Goal: Task Accomplishment & Management: Complete application form

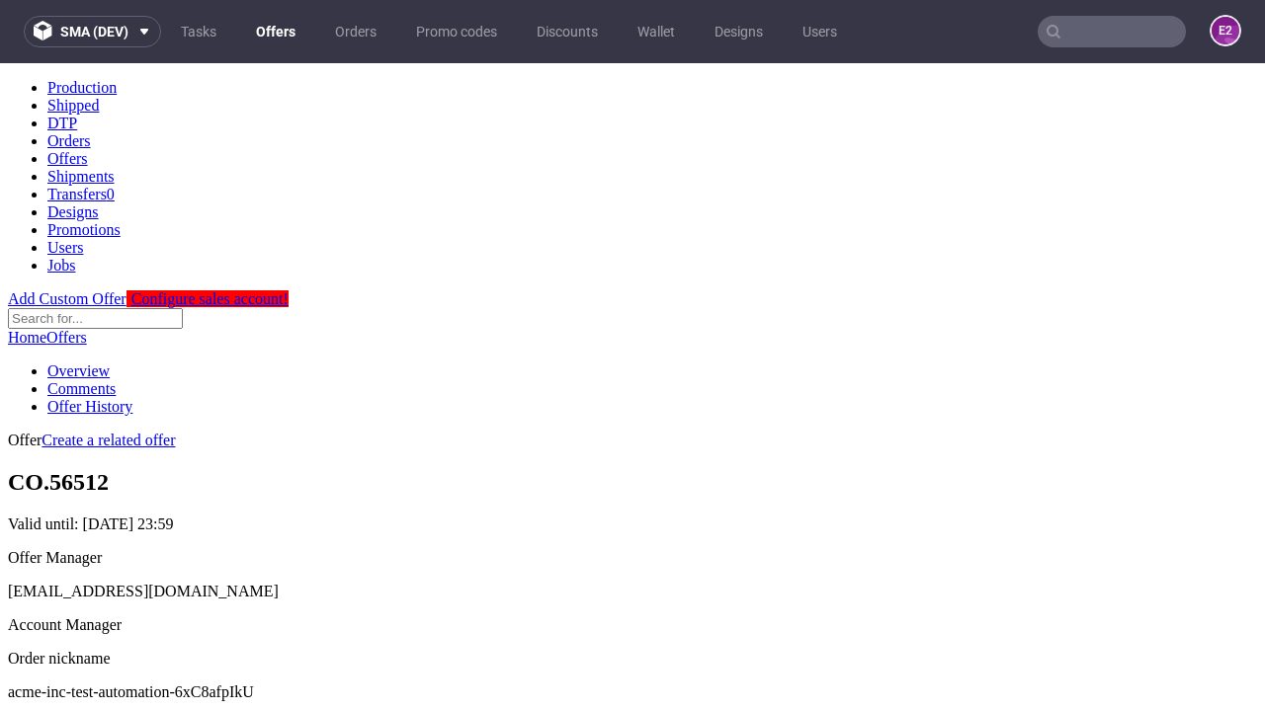
scroll to position [196, 0]
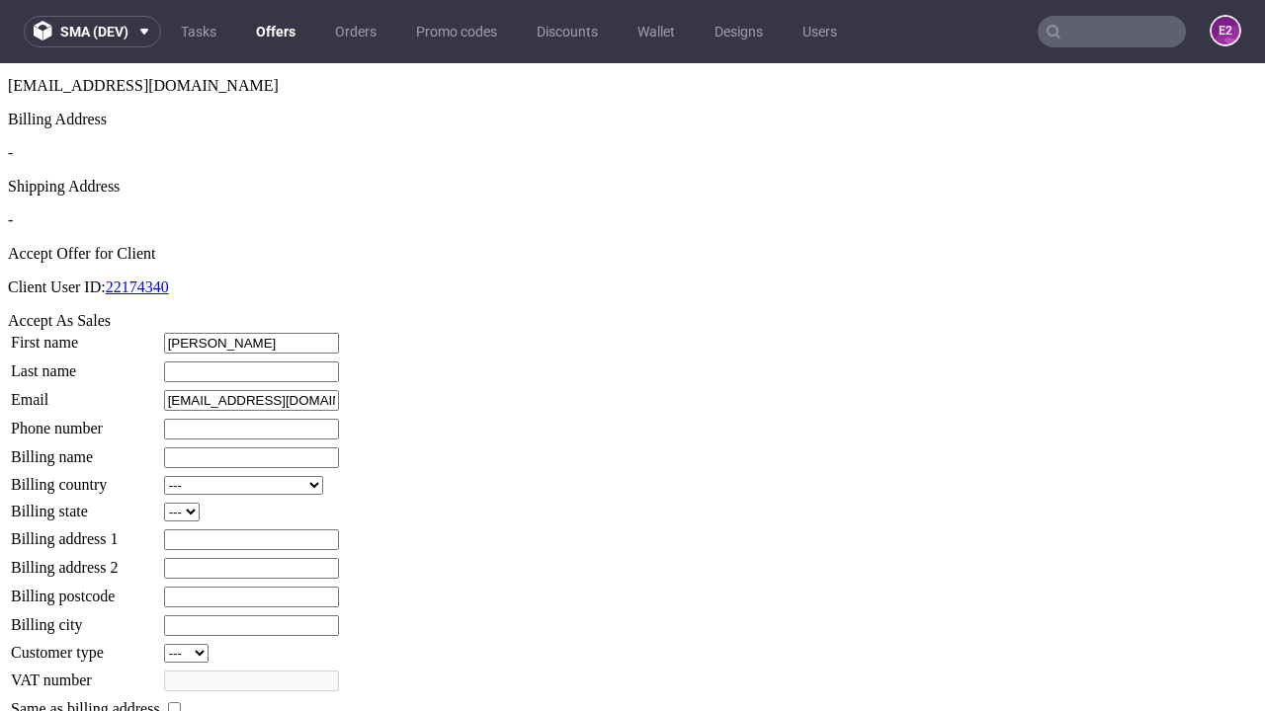
type input "Jillian"
type input "Rau"
type input "1509813888"
type input "Alford.Crooks"
select select "13"
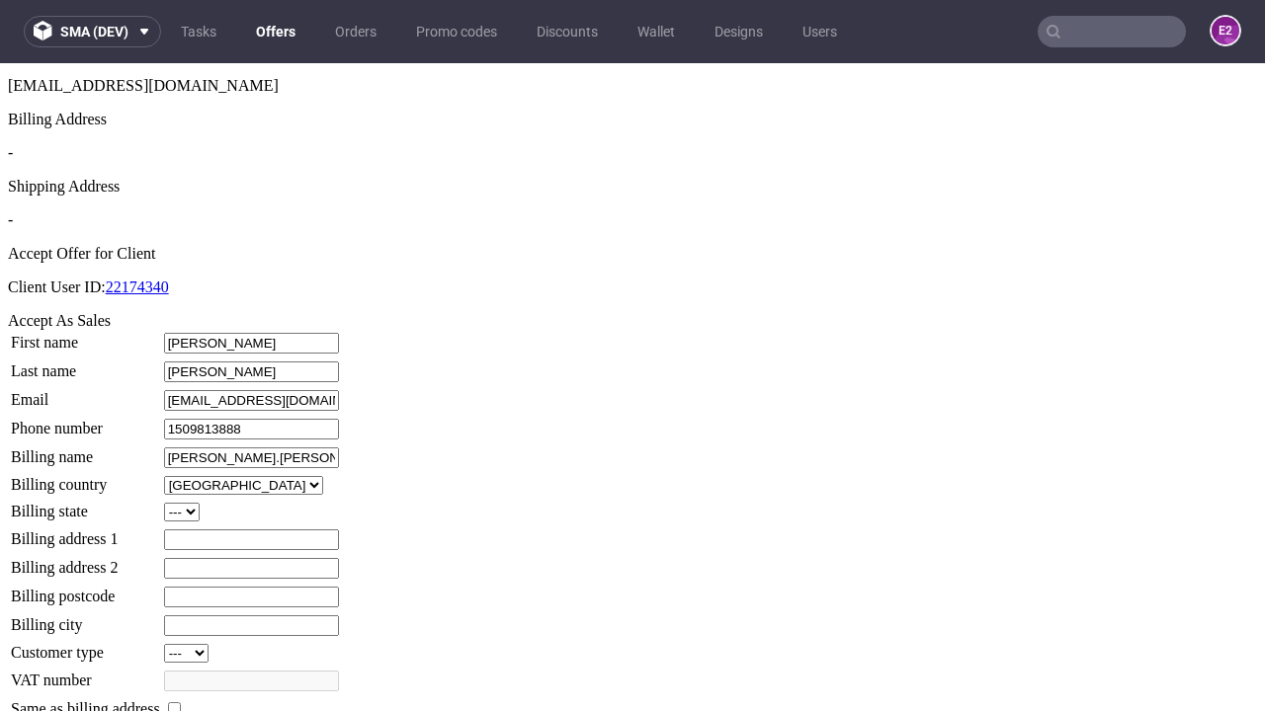
select select "132"
type input "Alford.Crooks"
type input "26 Paucek Square"
type input "FD33 6IY"
type input "Kunzebury"
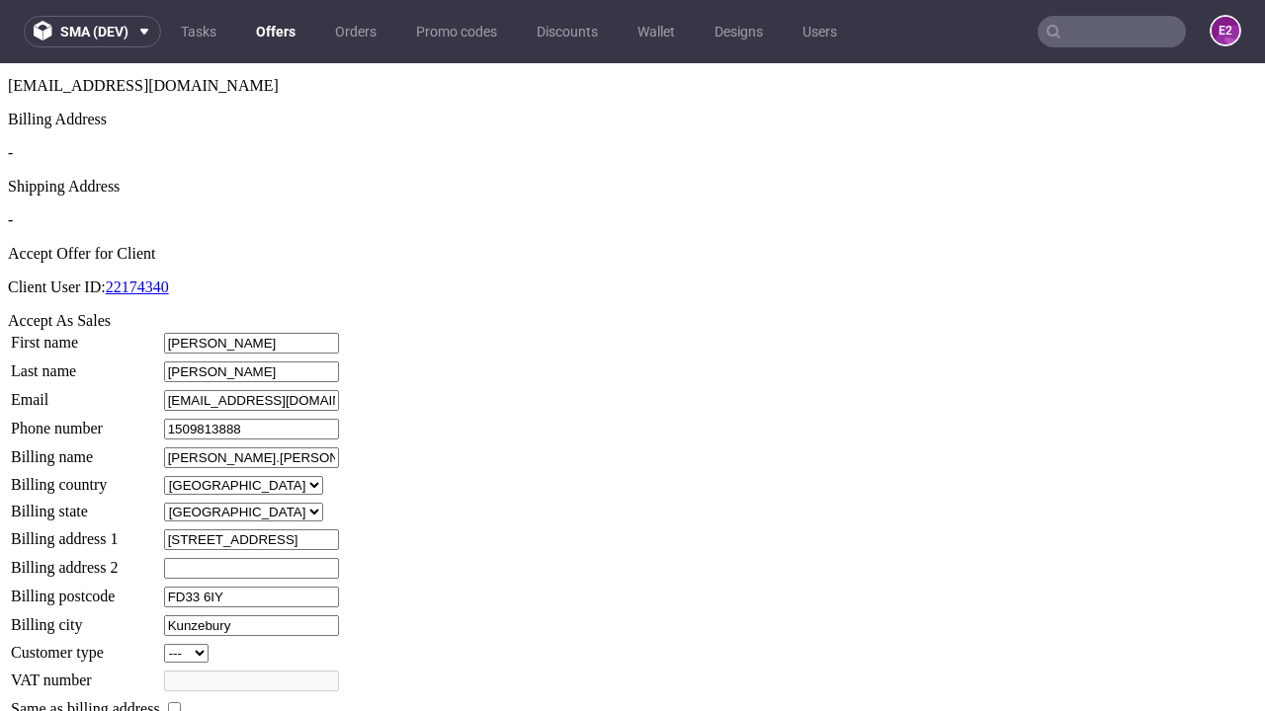
click at [181, 703] on input "checkbox" at bounding box center [174, 709] width 13 height 13
checkbox input "true"
type input "Alford.Crooks"
select select "13"
type input "26 Paucek Square"
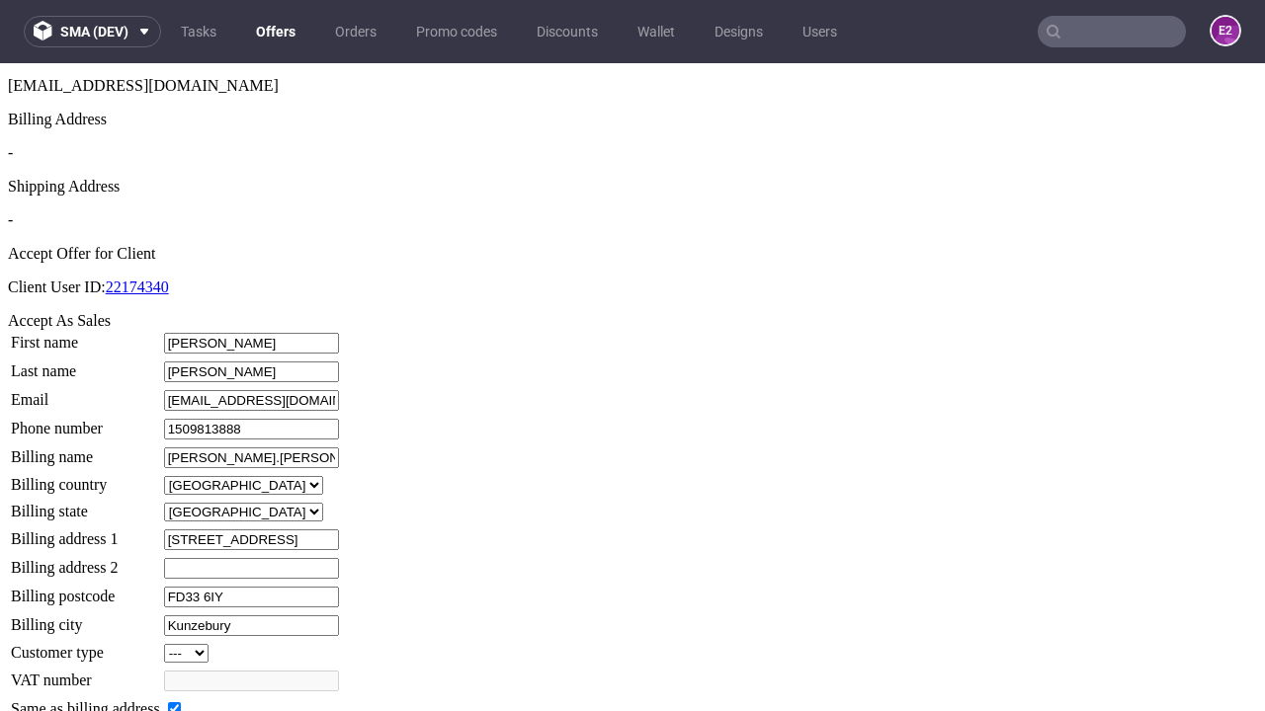
type input "FD33 6IY"
type input "Kunzebury"
select select "132"
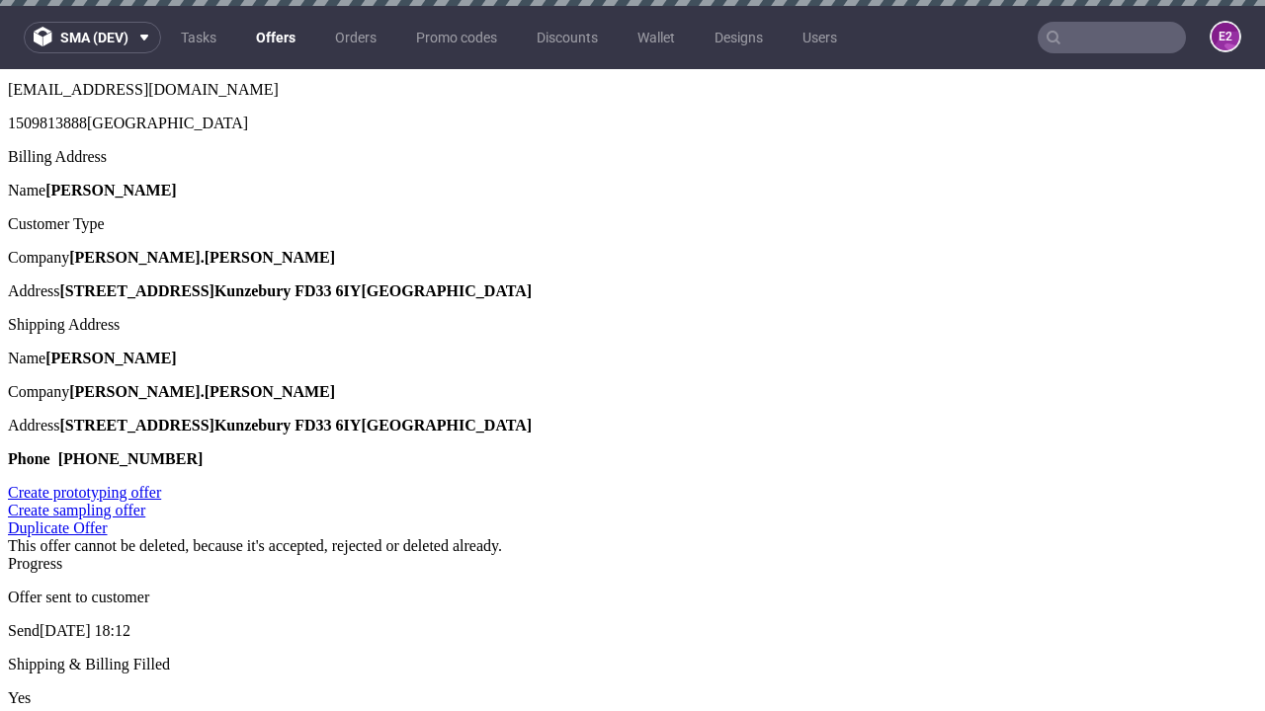
scroll to position [0, 0]
